Goal: Task Accomplishment & Management: Use online tool/utility

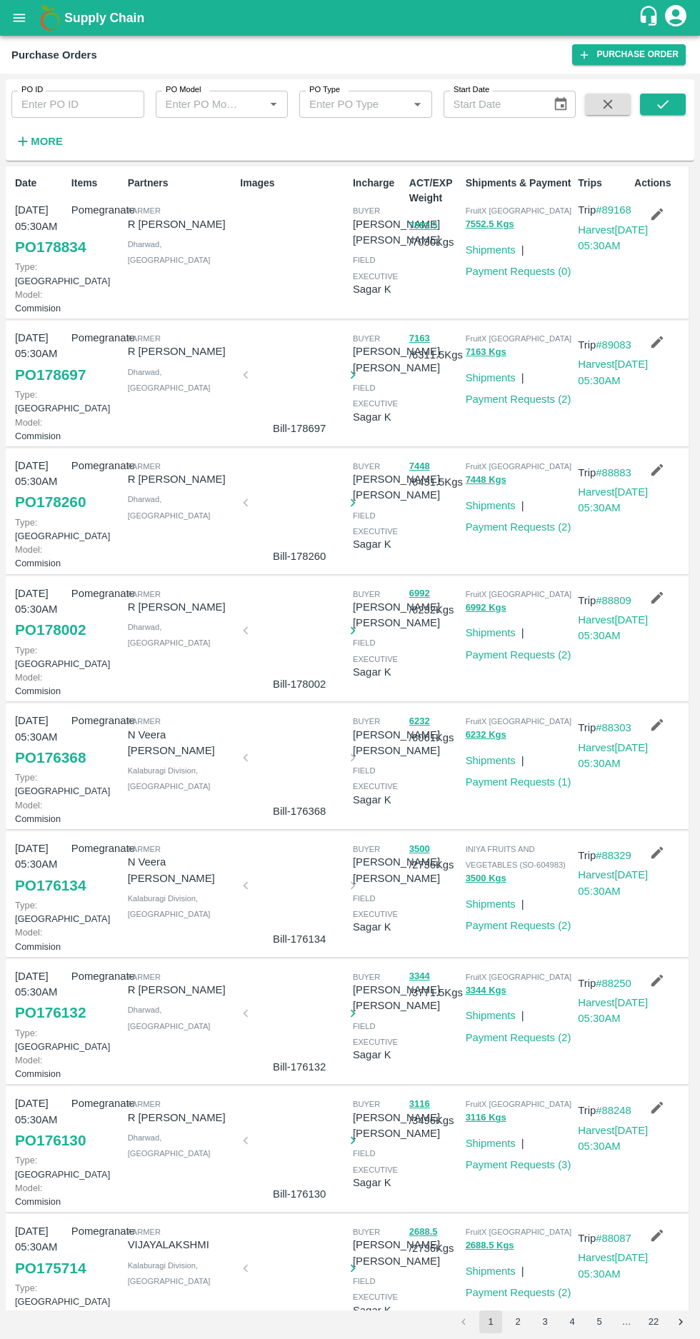
click at [29, 253] on link "PO 178834" at bounding box center [50, 247] width 71 height 26
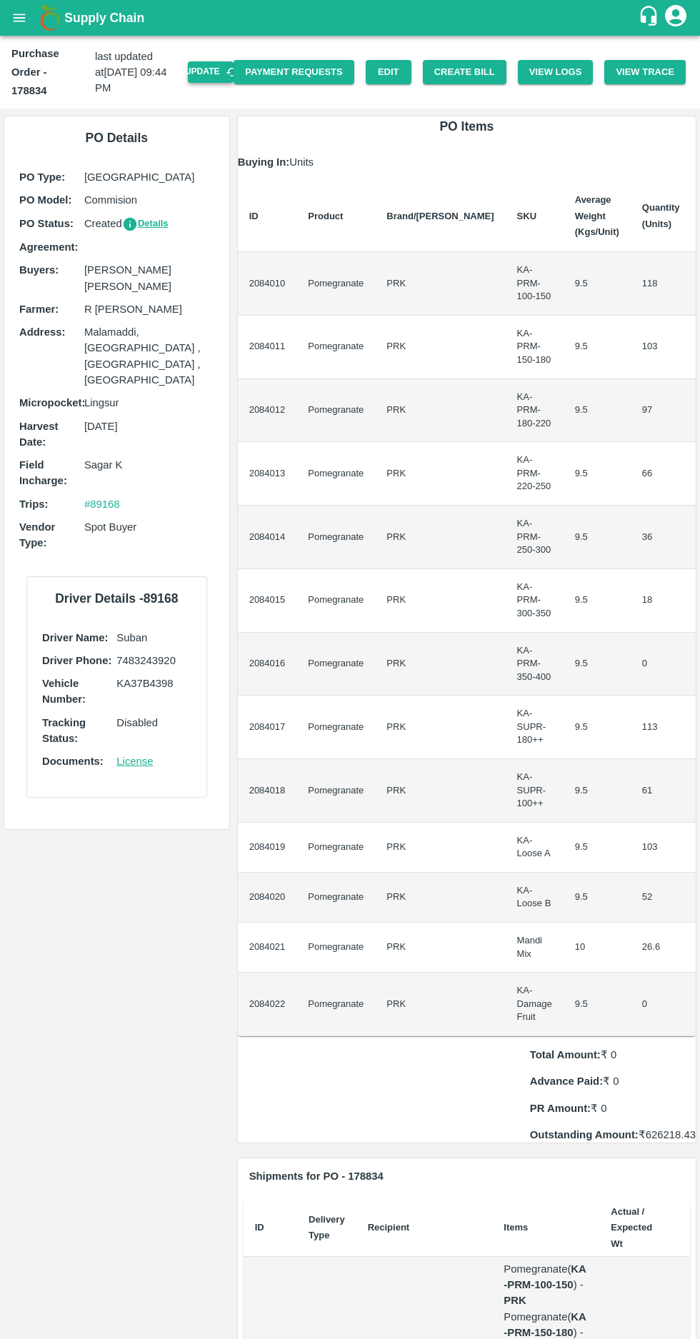
click at [214, 61] on button "Update" at bounding box center [211, 71] width 46 height 21
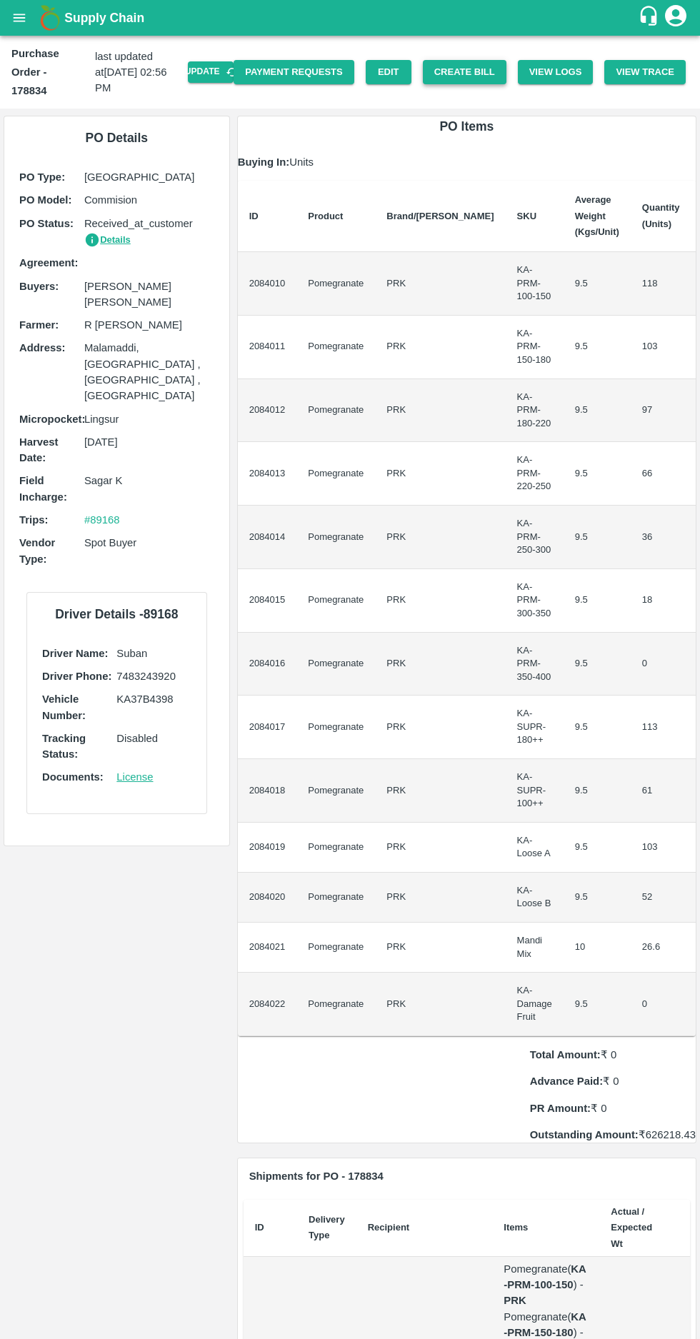
click at [479, 60] on button "Create Bill" at bounding box center [465, 72] width 84 height 25
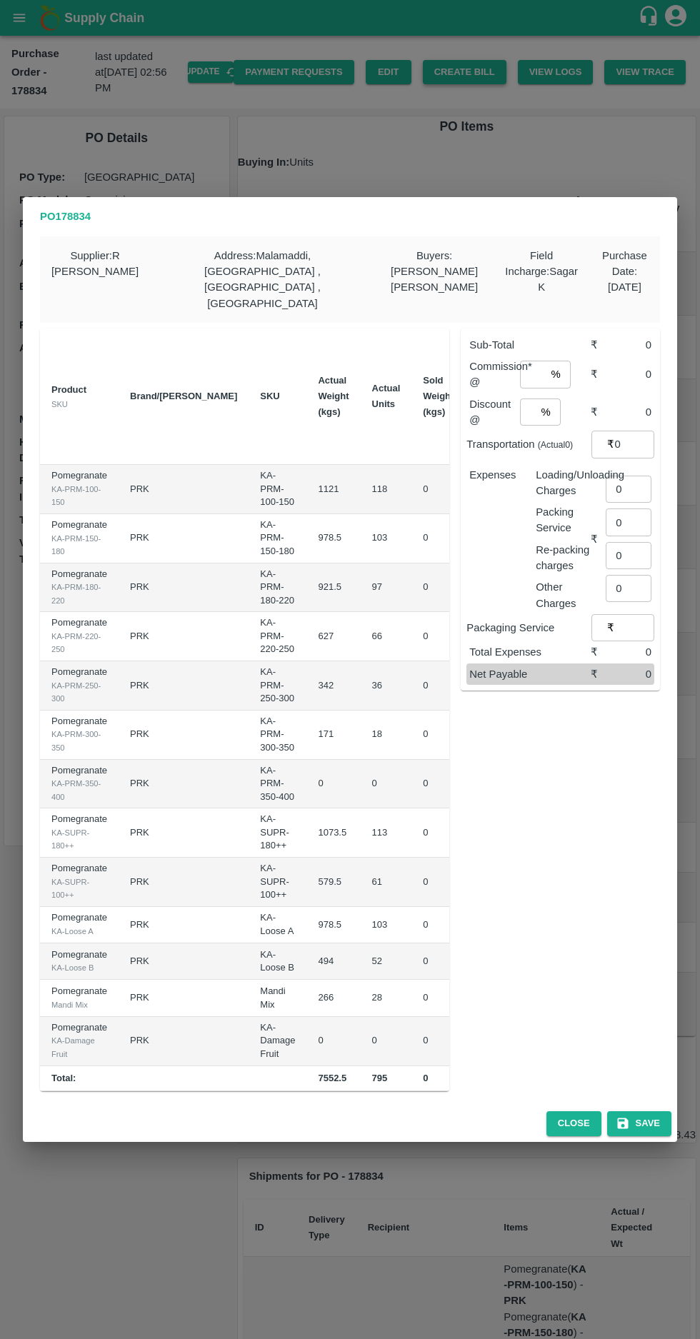
scroll to position [0, 177]
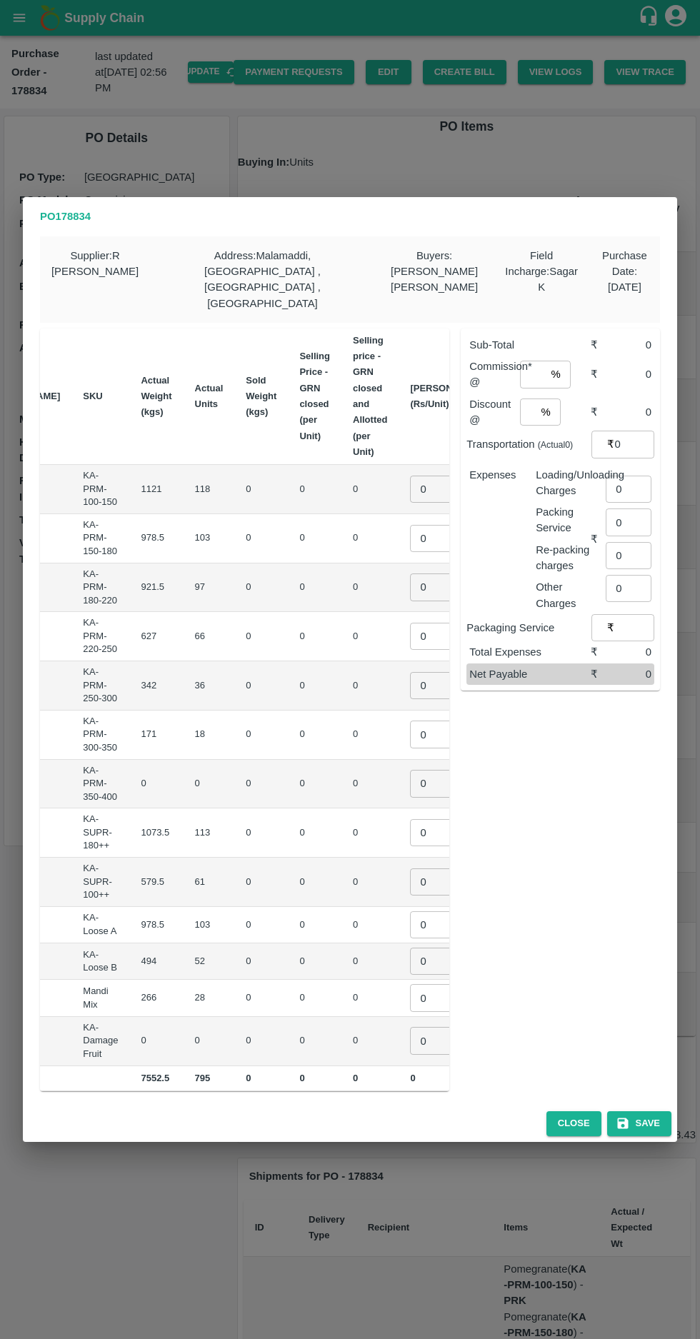
click at [410, 476] on input "0" at bounding box center [438, 489] width 57 height 27
type input "900"
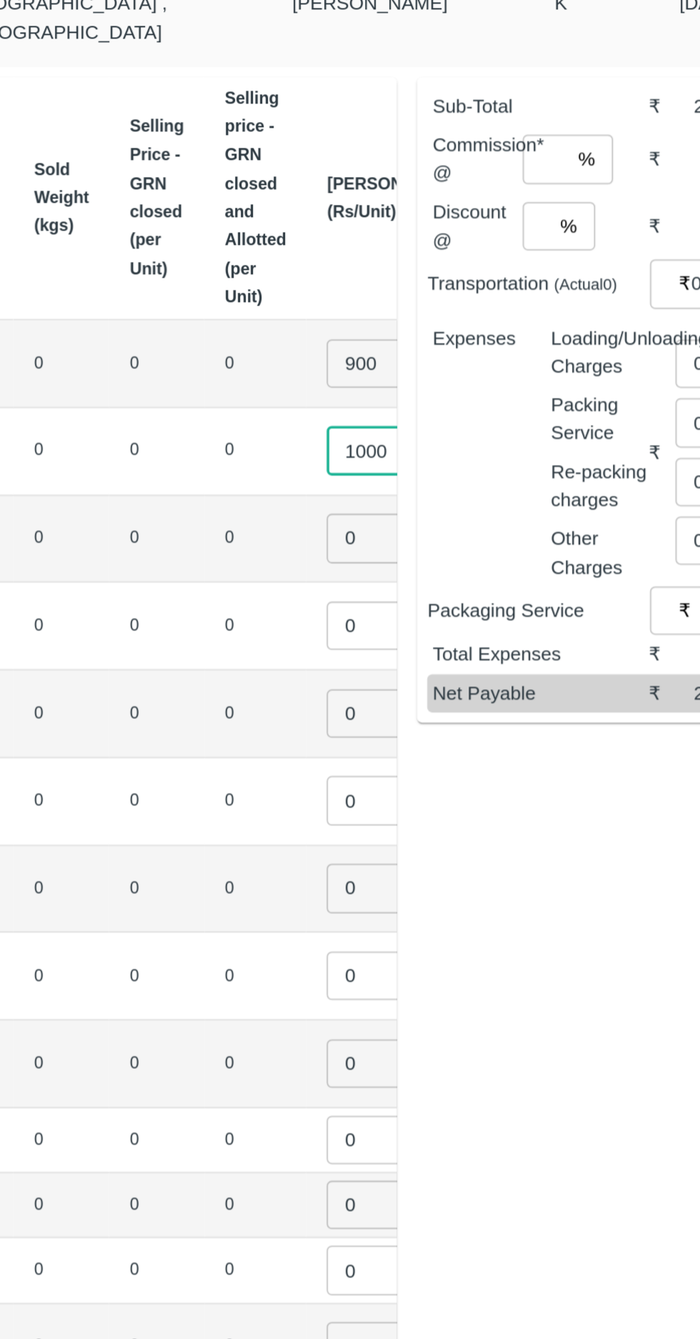
type input "1000"
type input "1100"
type input "1200"
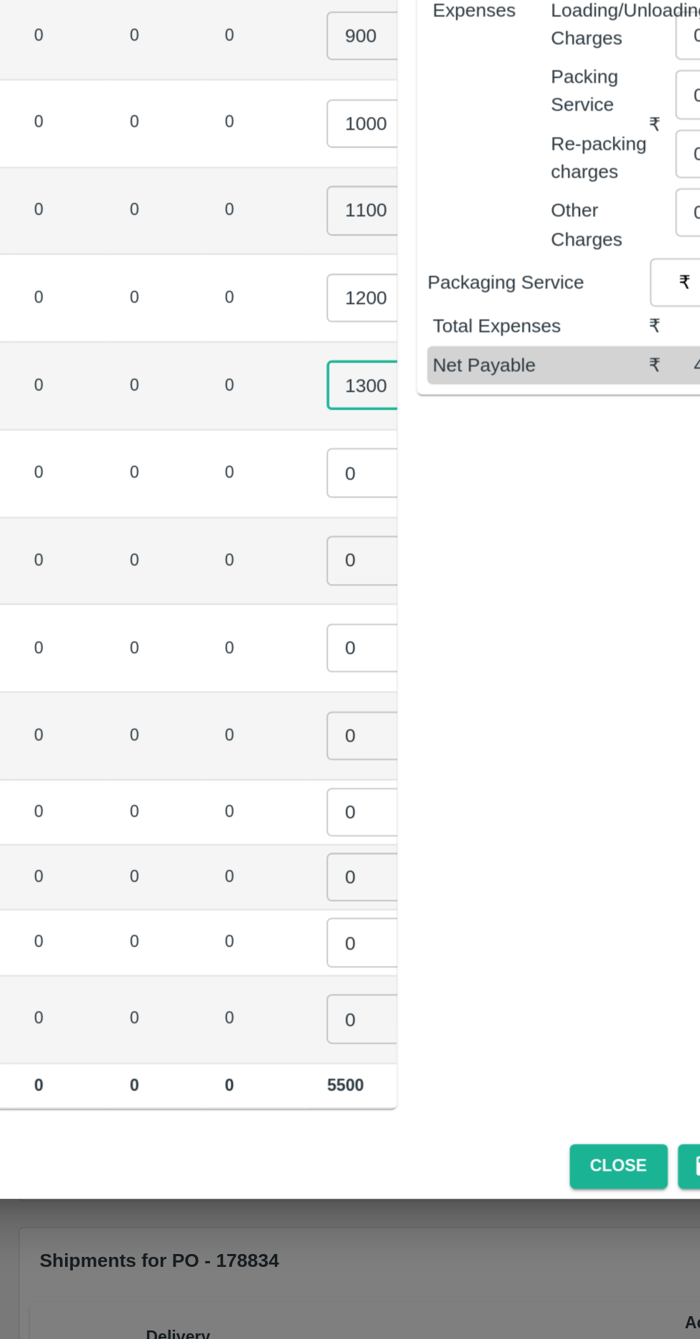
type input "1300"
type input "1400"
type input "1500"
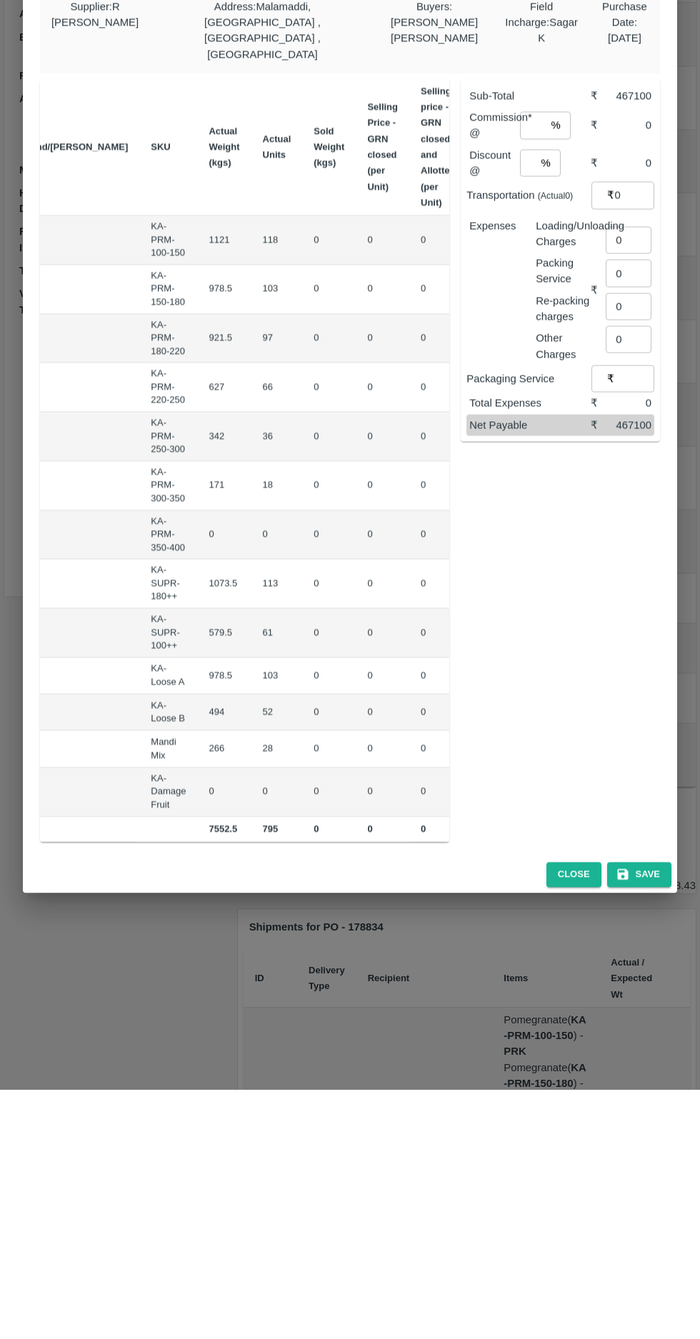
scroll to position [0, 192]
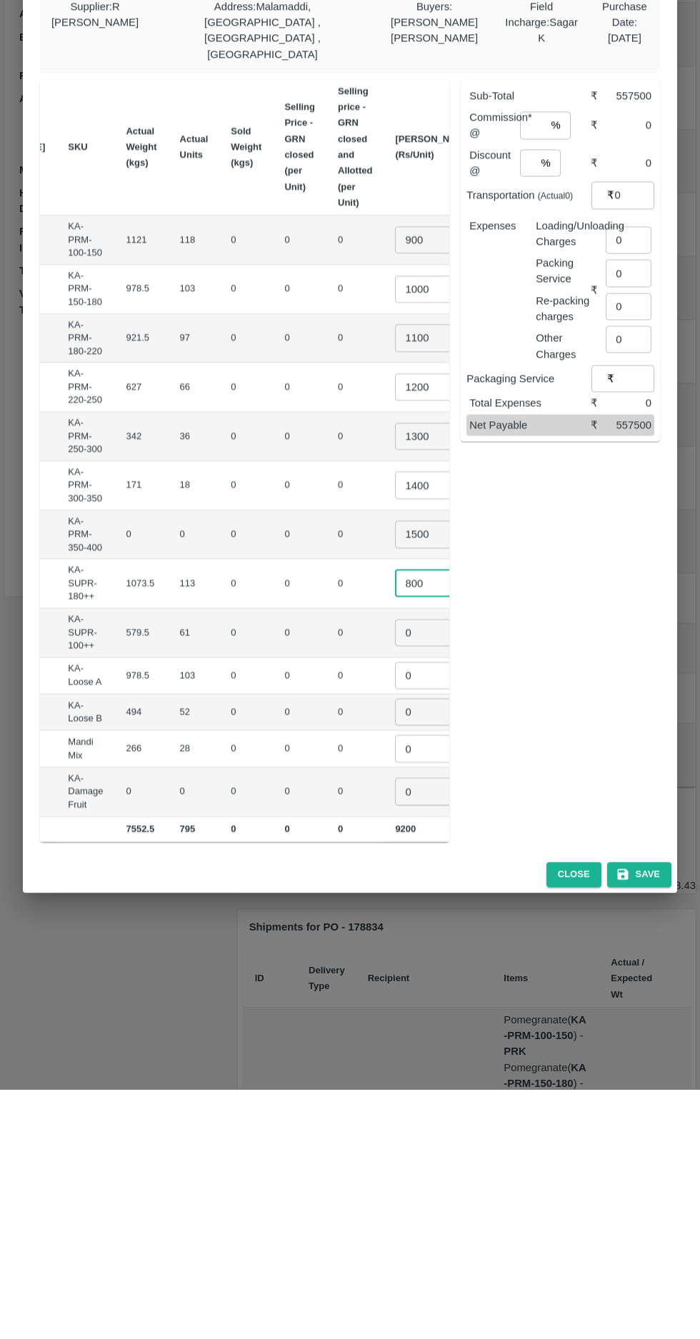
type input "800"
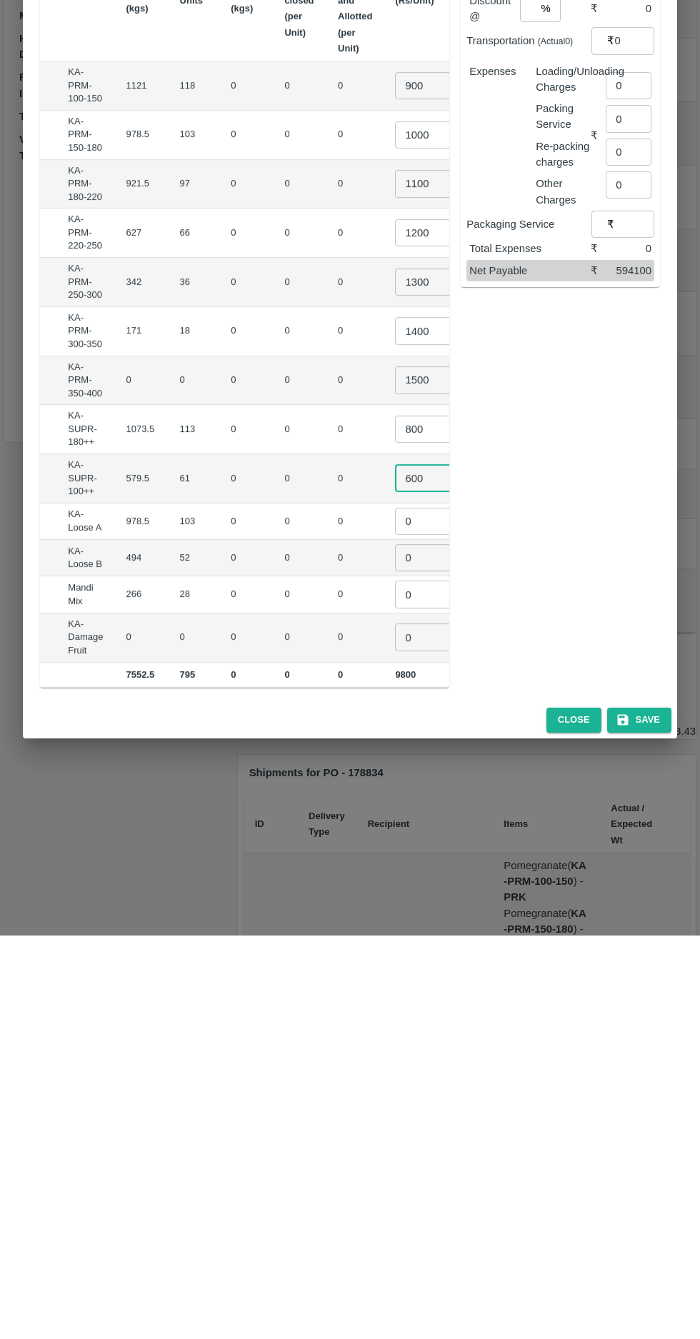
type input "600"
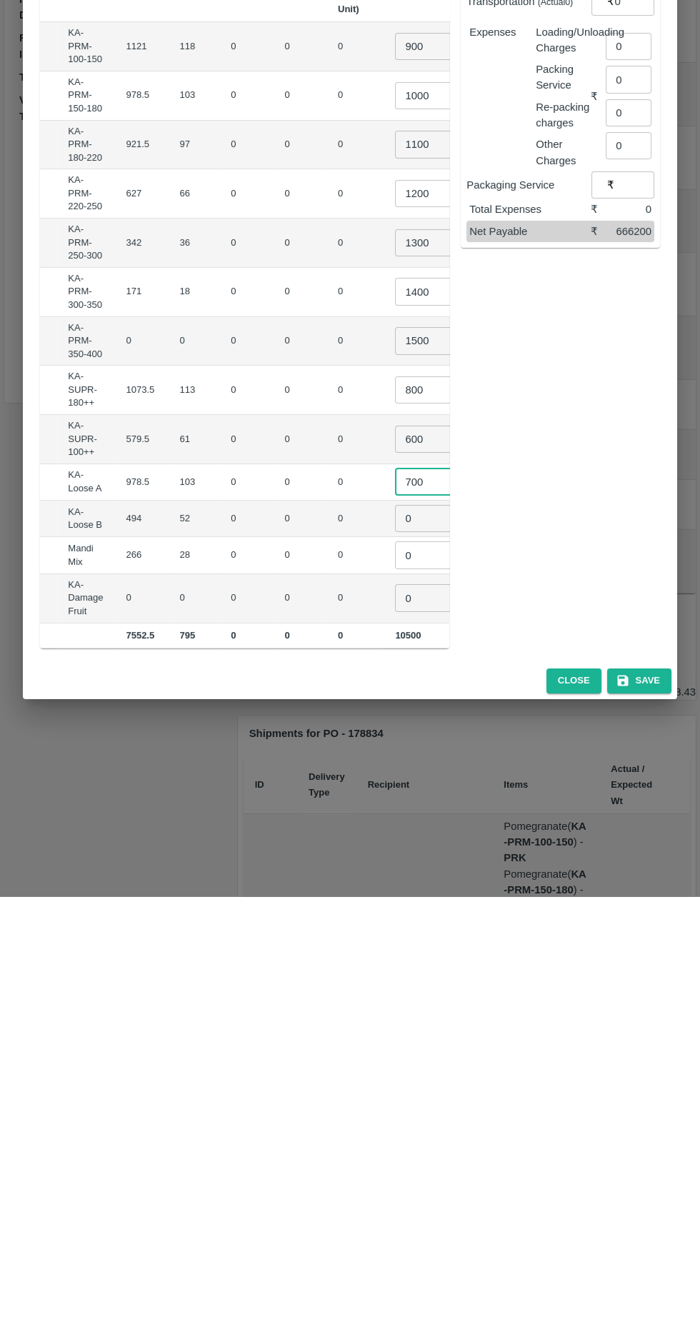
type input "700"
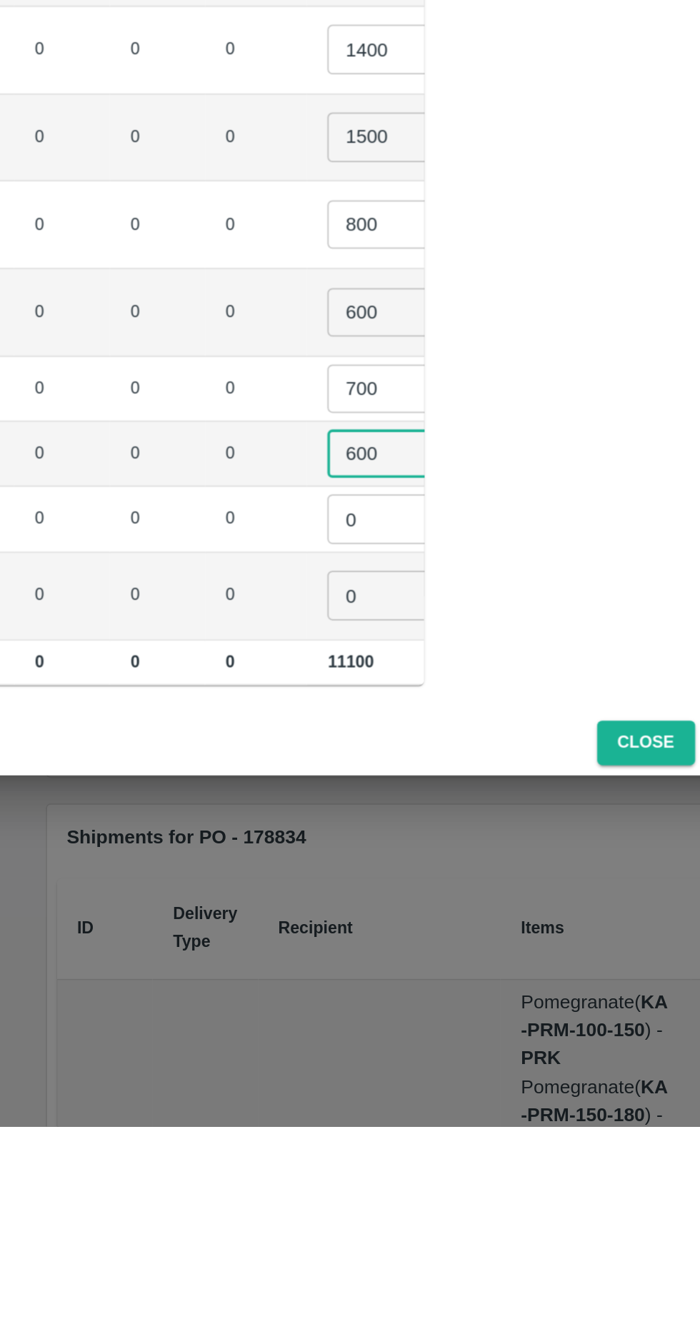
type input "600"
type input "1"
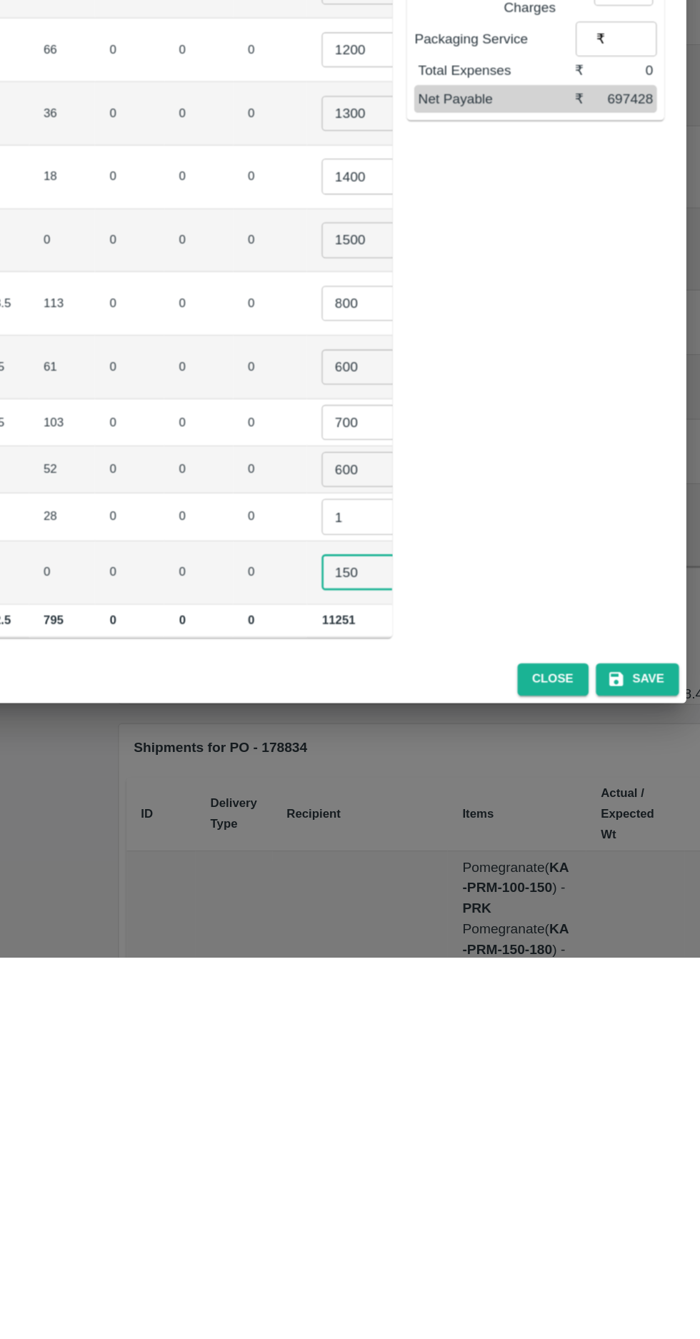
scroll to position [0, 0]
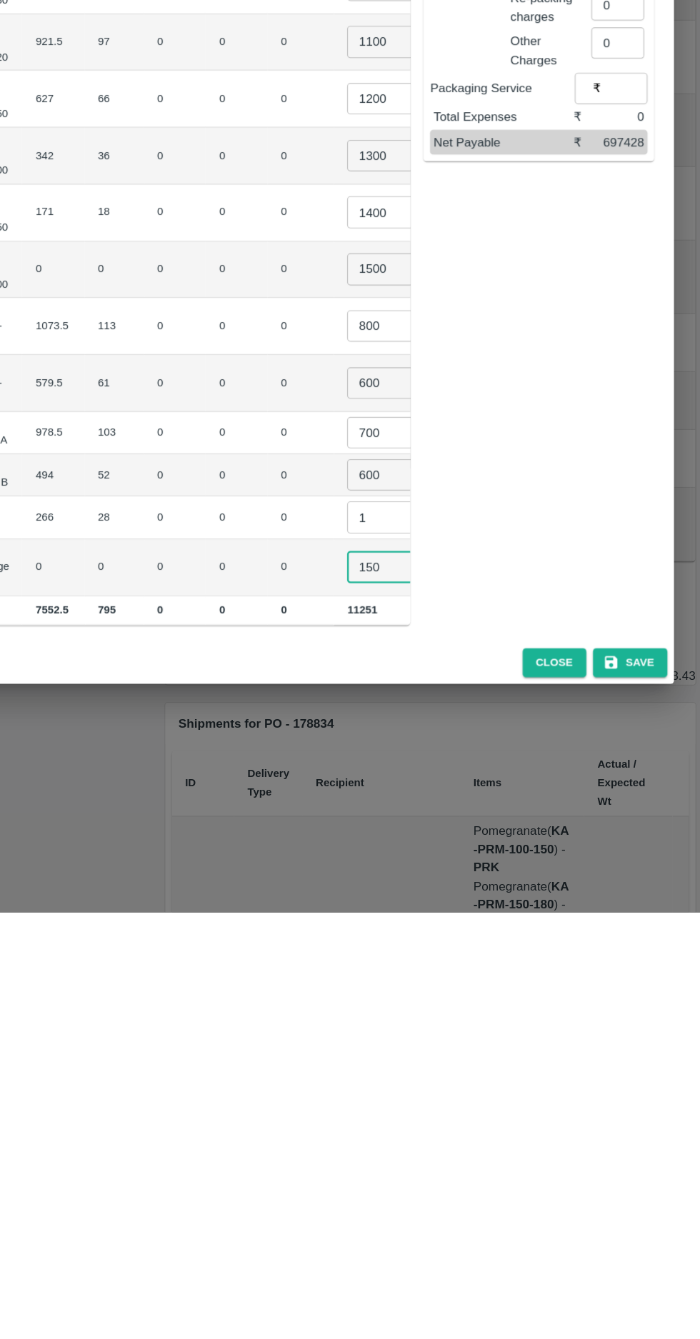
type input "150"
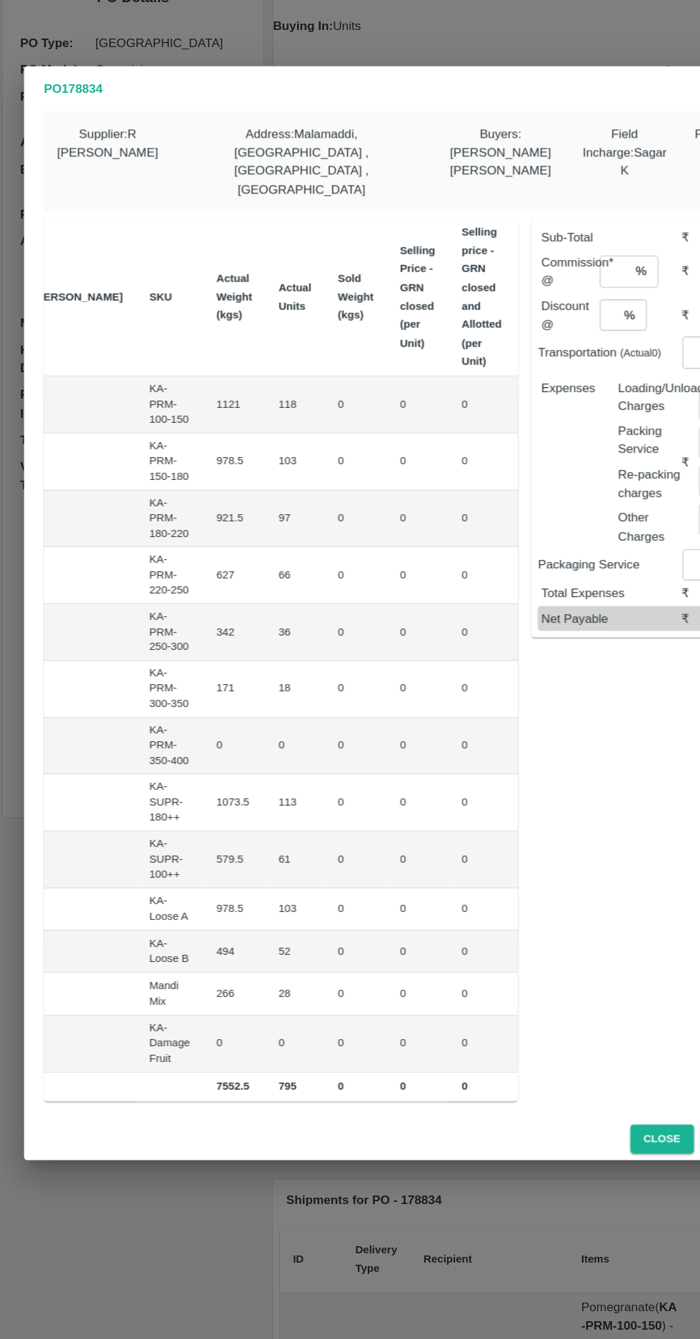
scroll to position [0, 142]
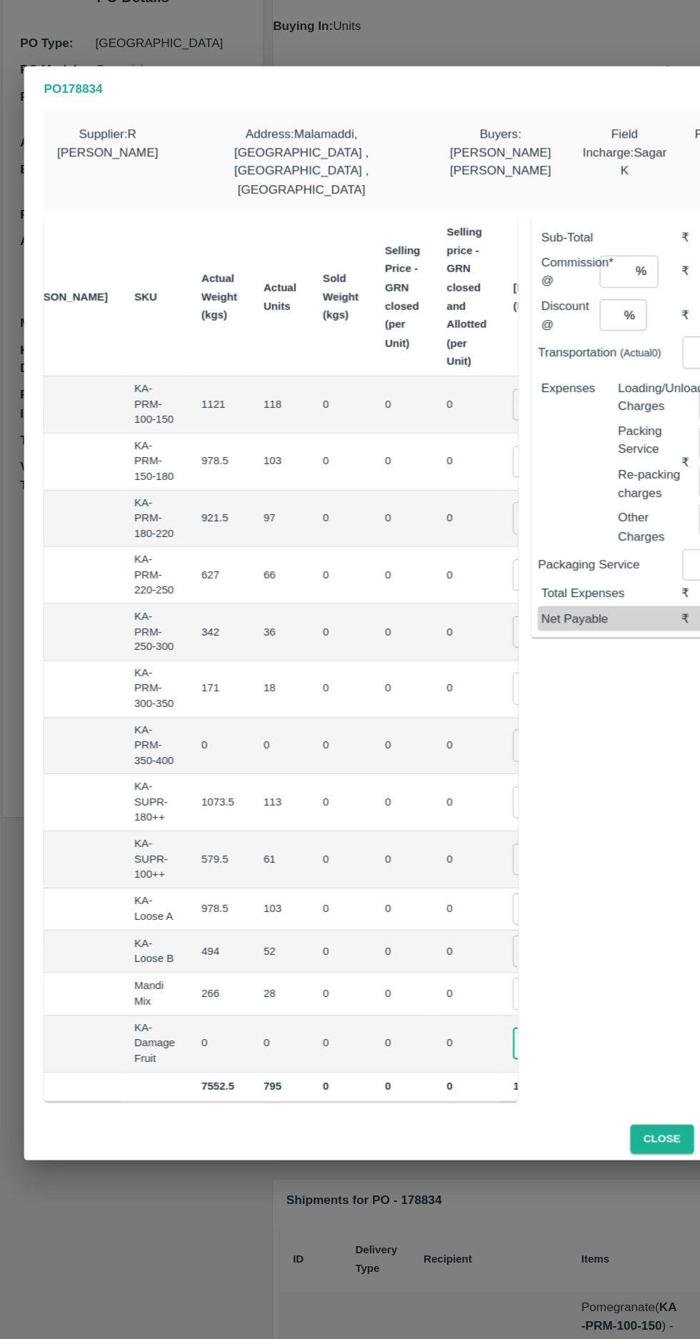
click at [445, 770] on input "1500" at bounding box center [473, 783] width 57 height 27
type input "1"
click at [445, 984] on input "1" at bounding box center [473, 997] width 57 height 27
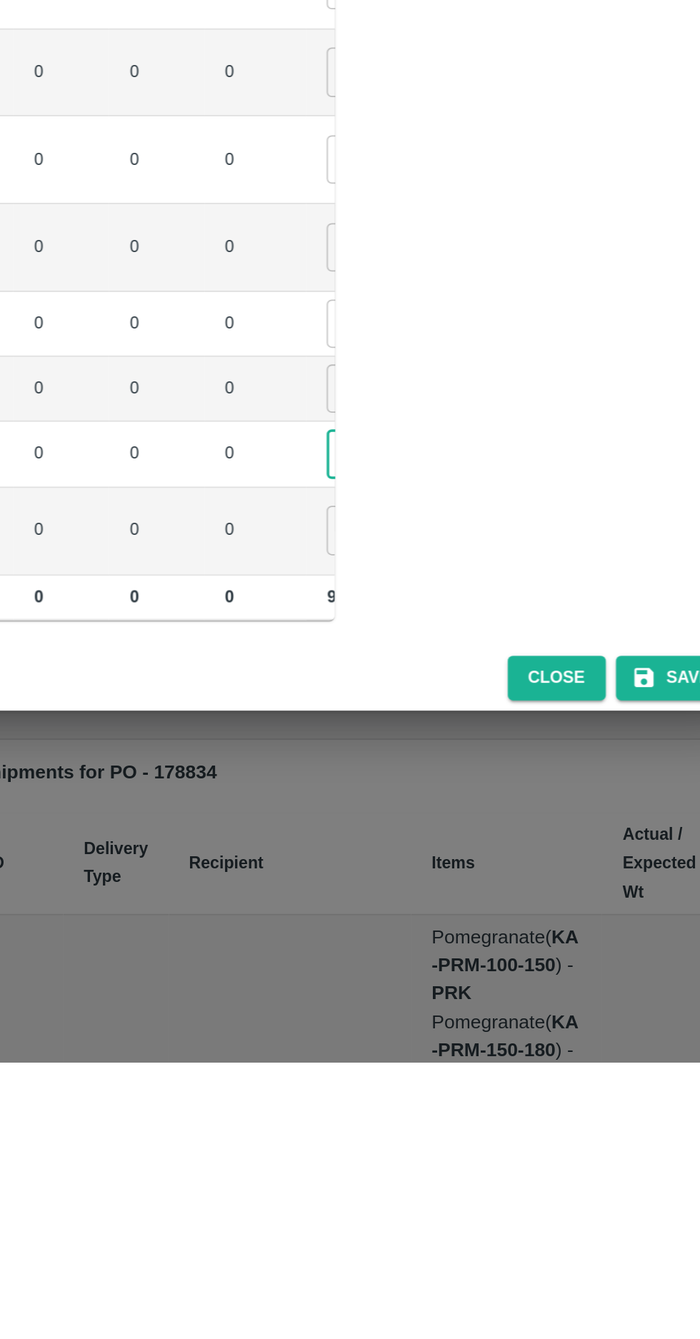
type input "150"
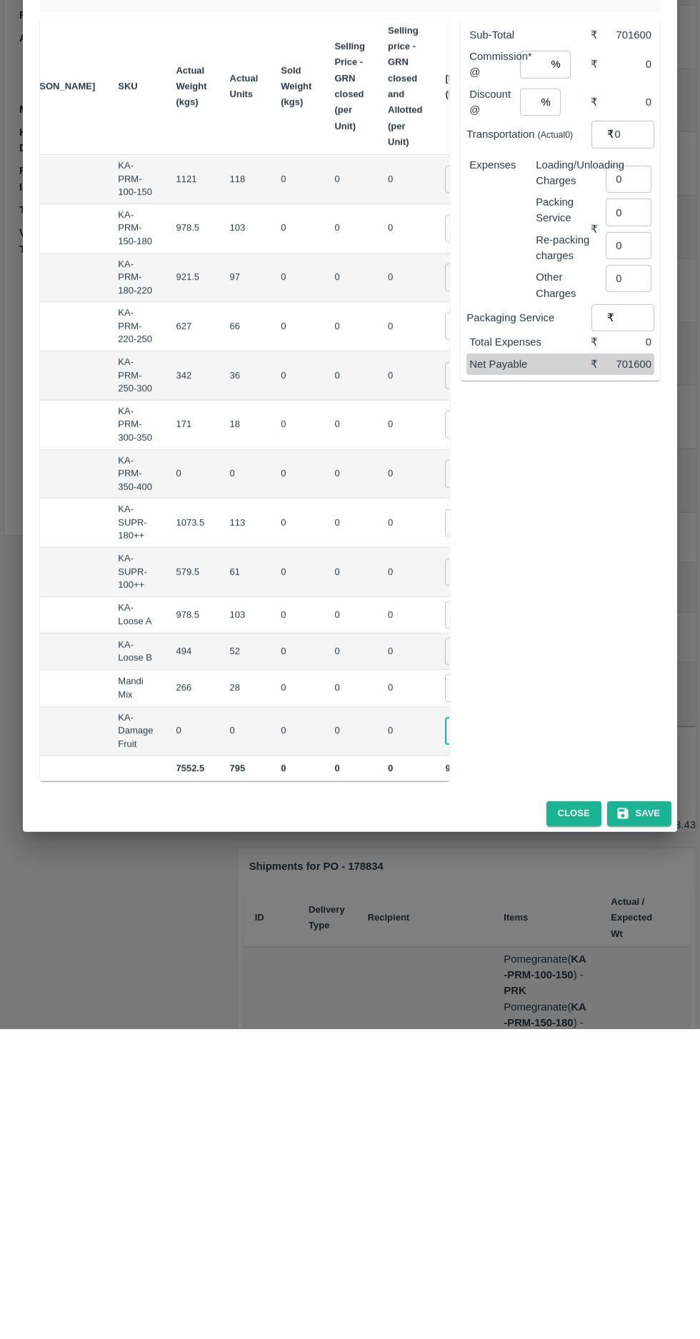
scroll to position [0, 192]
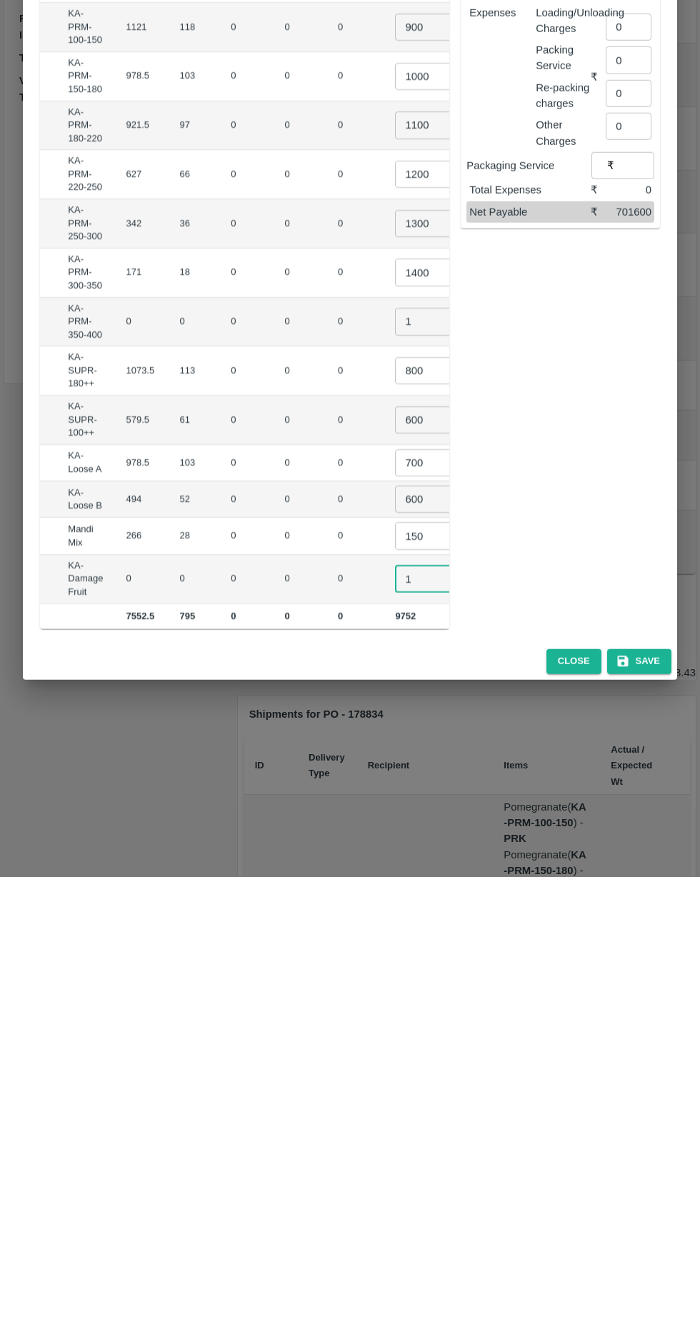
type input "1"
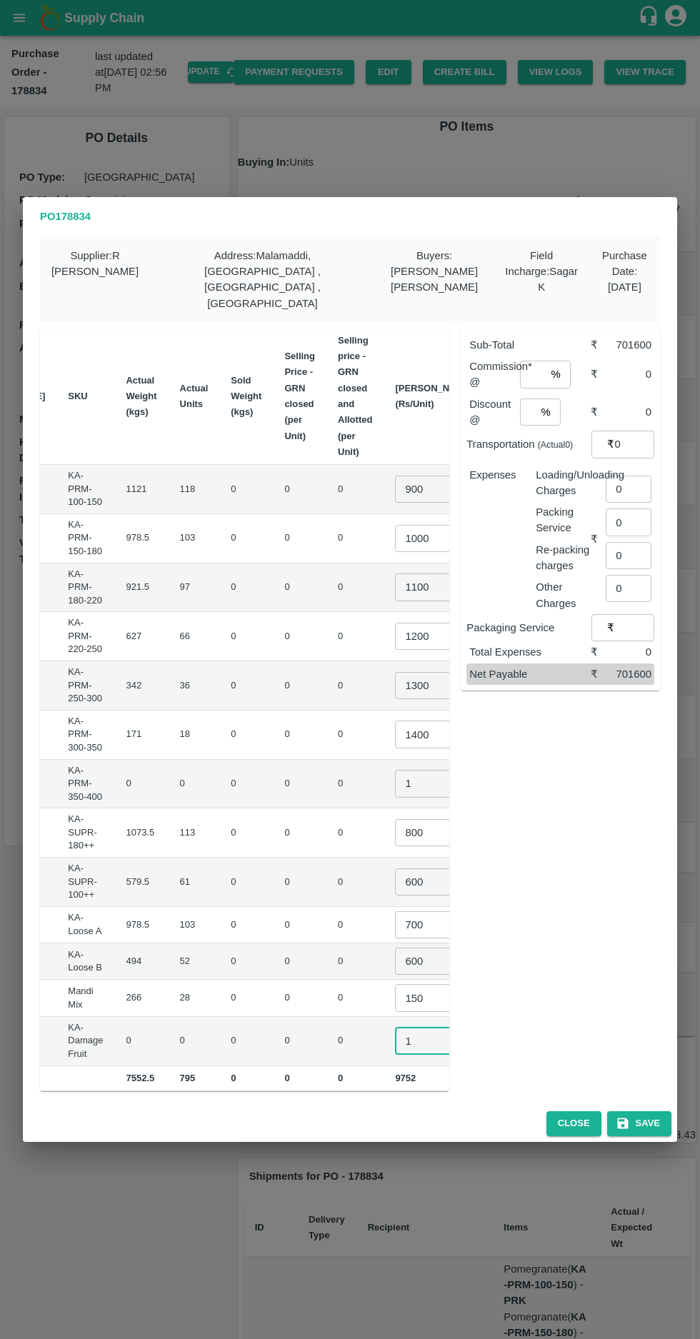
click at [538, 361] on input "number" at bounding box center [533, 374] width 26 height 27
type input "8"
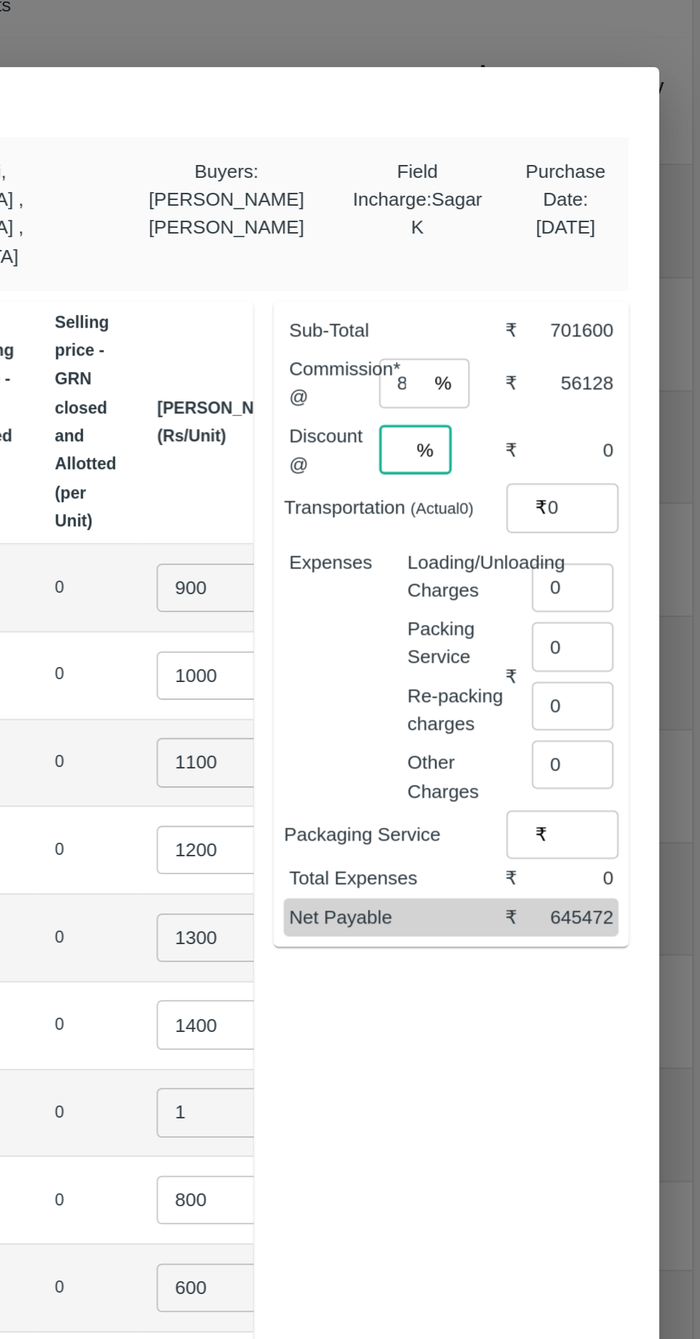
type input "0"
click at [623, 476] on input "0" at bounding box center [629, 489] width 46 height 27
click at [624, 468] on input "number" at bounding box center [632, 481] width 52 height 27
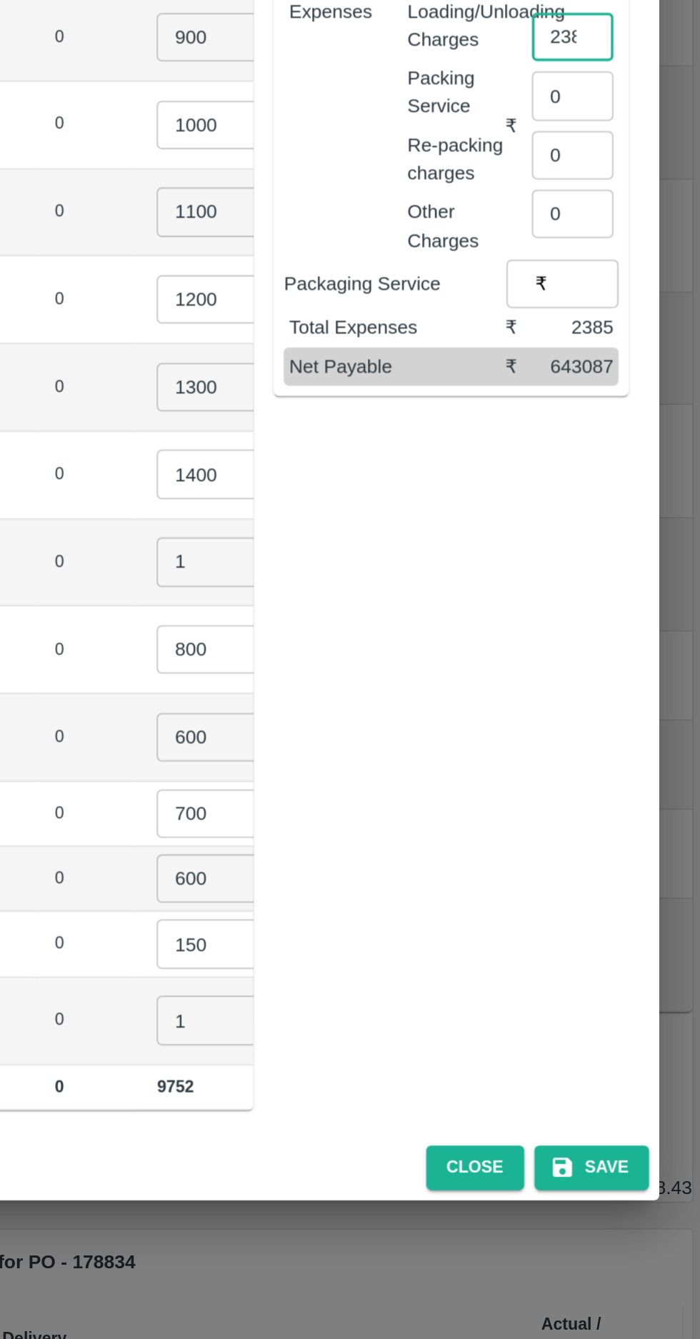
type input "2385"
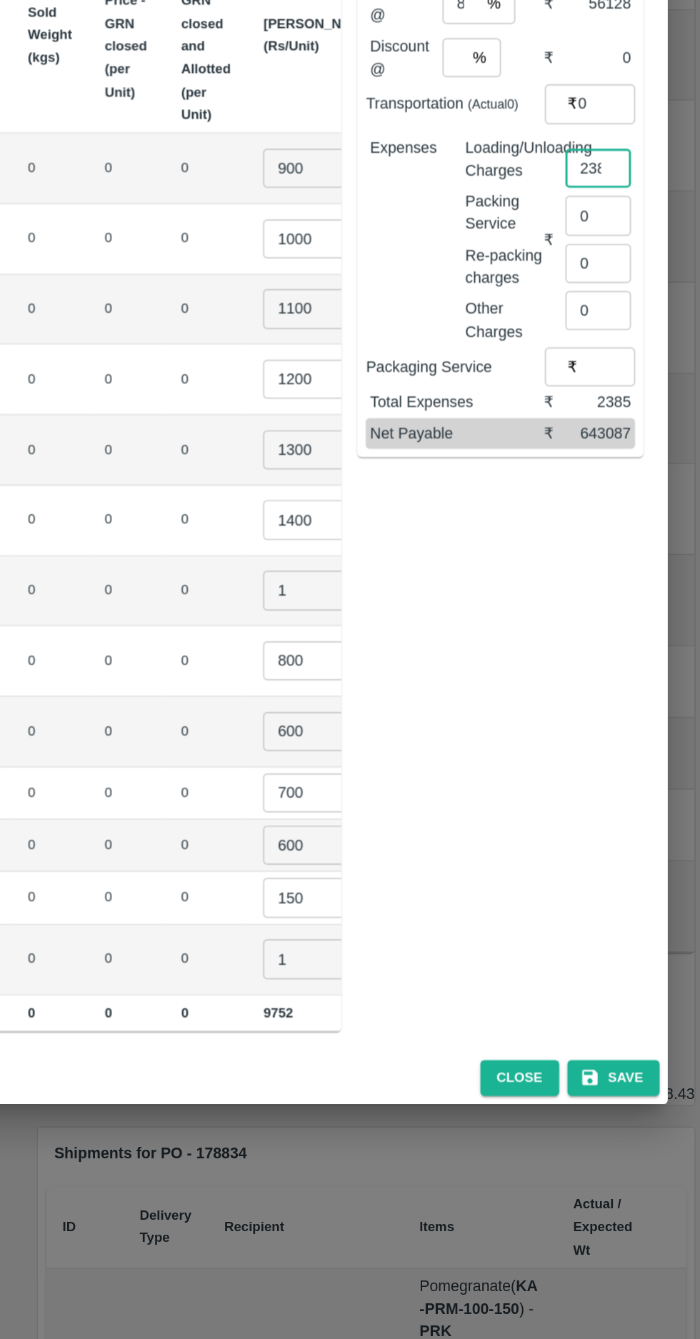
scroll to position [0, 0]
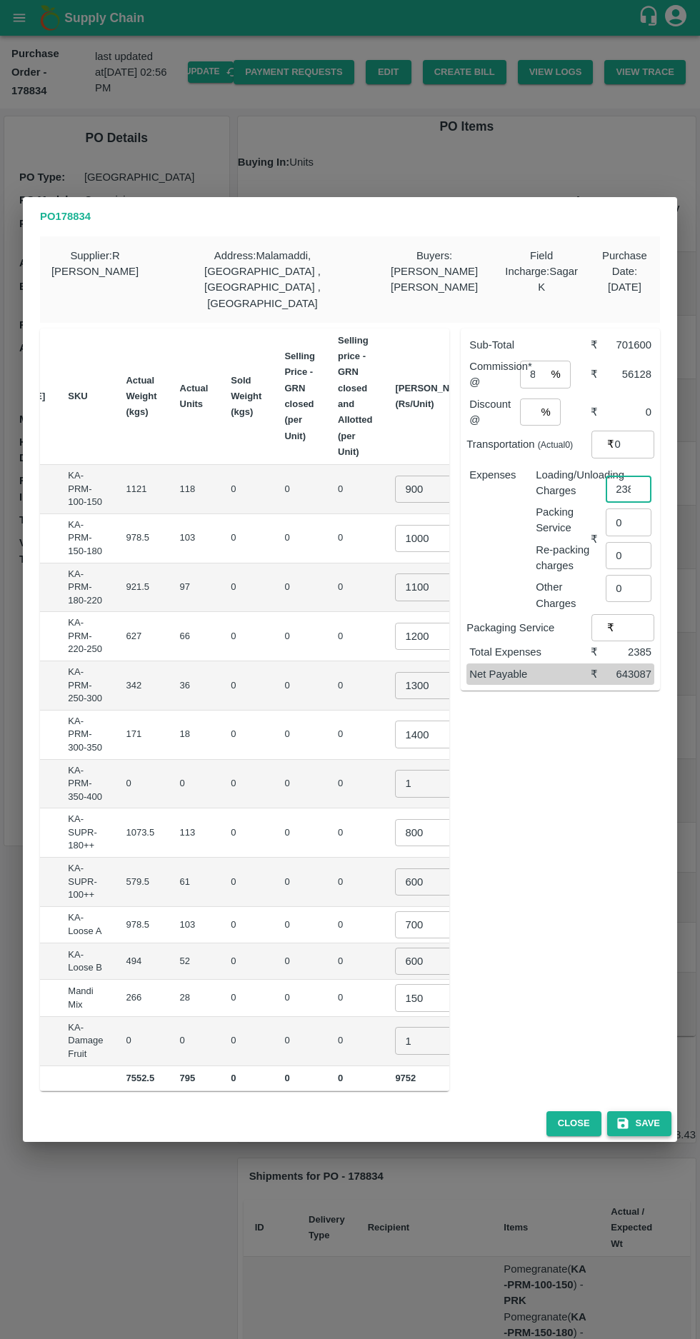
click at [645, 1111] on button "Save" at bounding box center [639, 1123] width 64 height 25
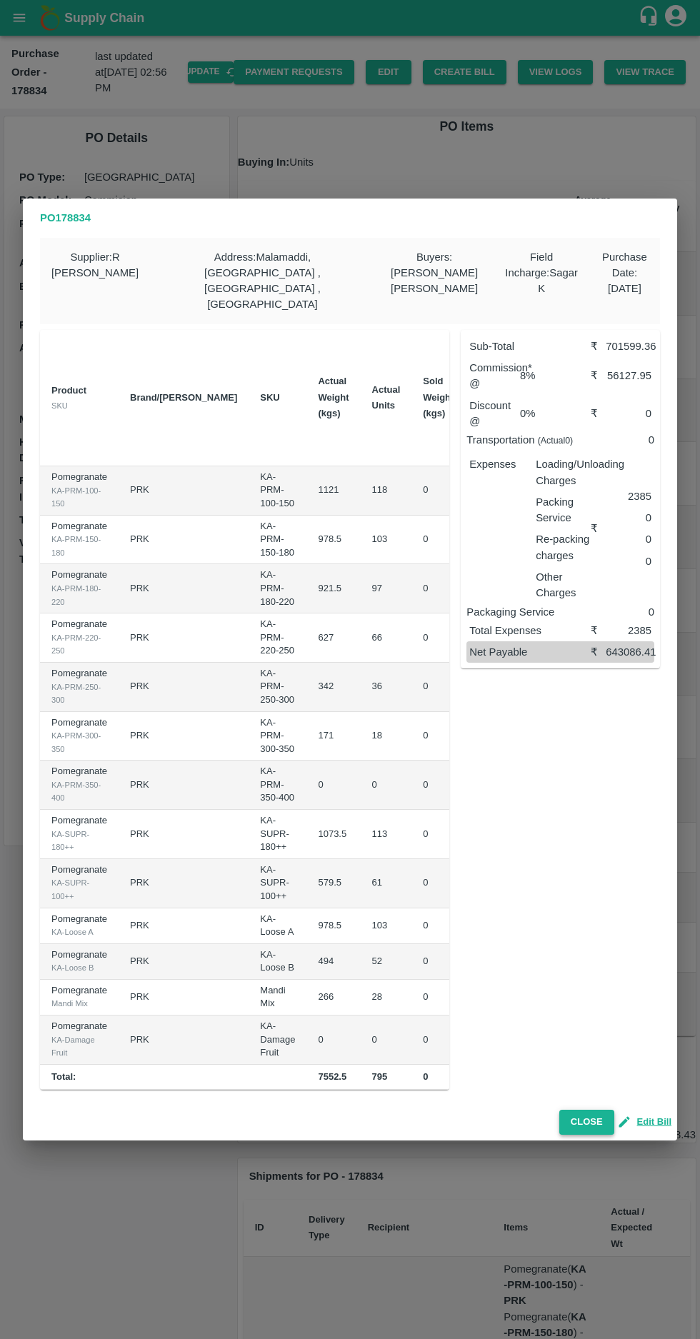
click at [588, 1111] on button "Close" at bounding box center [586, 1122] width 55 height 25
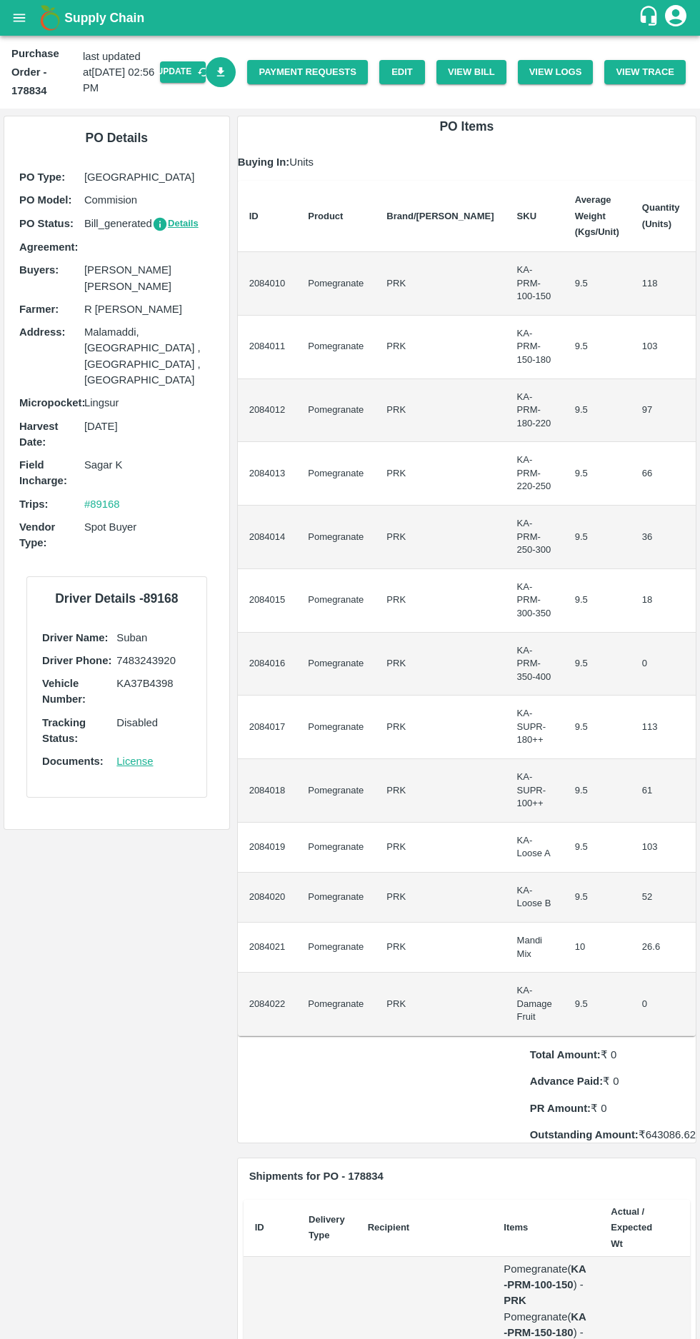
click at [225, 72] on icon "Download Bill" at bounding box center [221, 71] width 8 height 9
